Goal: Navigation & Orientation: Find specific page/section

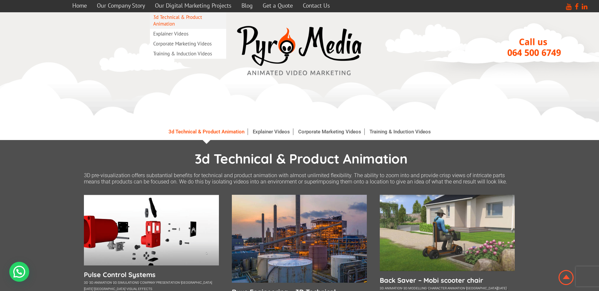
click at [178, 18] on link "3d Technical & Product Animation" at bounding box center [188, 20] width 76 height 17
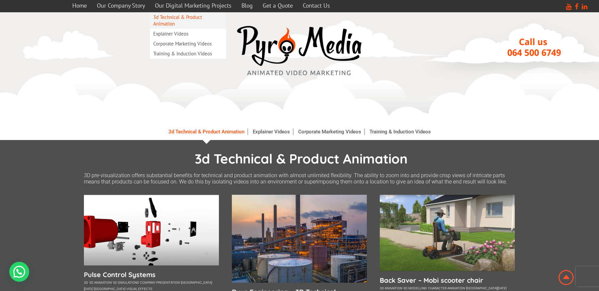
click at [184, 19] on link "3d Technical & Product Animation" at bounding box center [188, 20] width 76 height 17
